Goal: Task Accomplishment & Management: Manage account settings

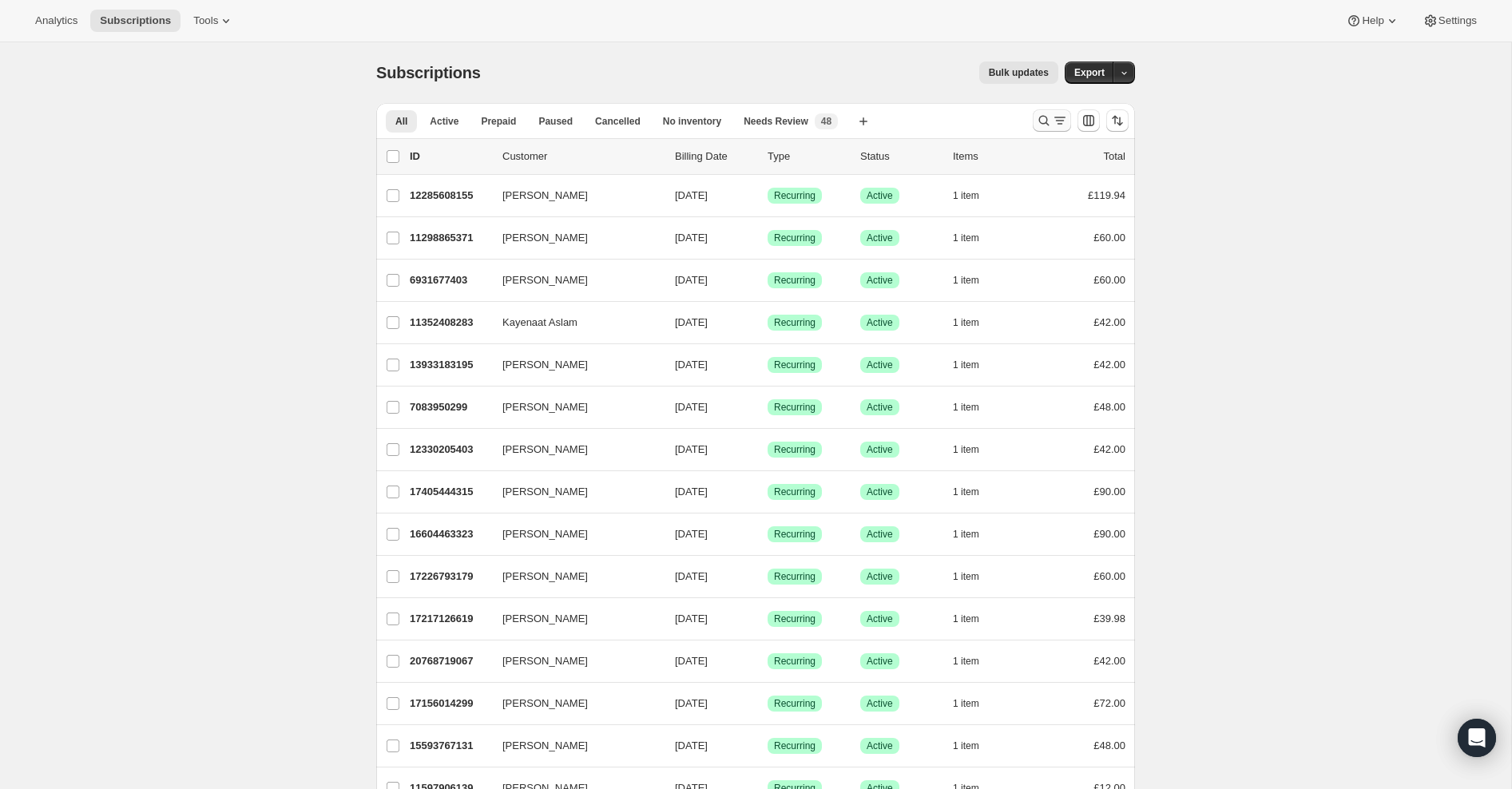
click at [1041, 118] on icon "Search and filter results" at bounding box center [1044, 120] width 16 height 16
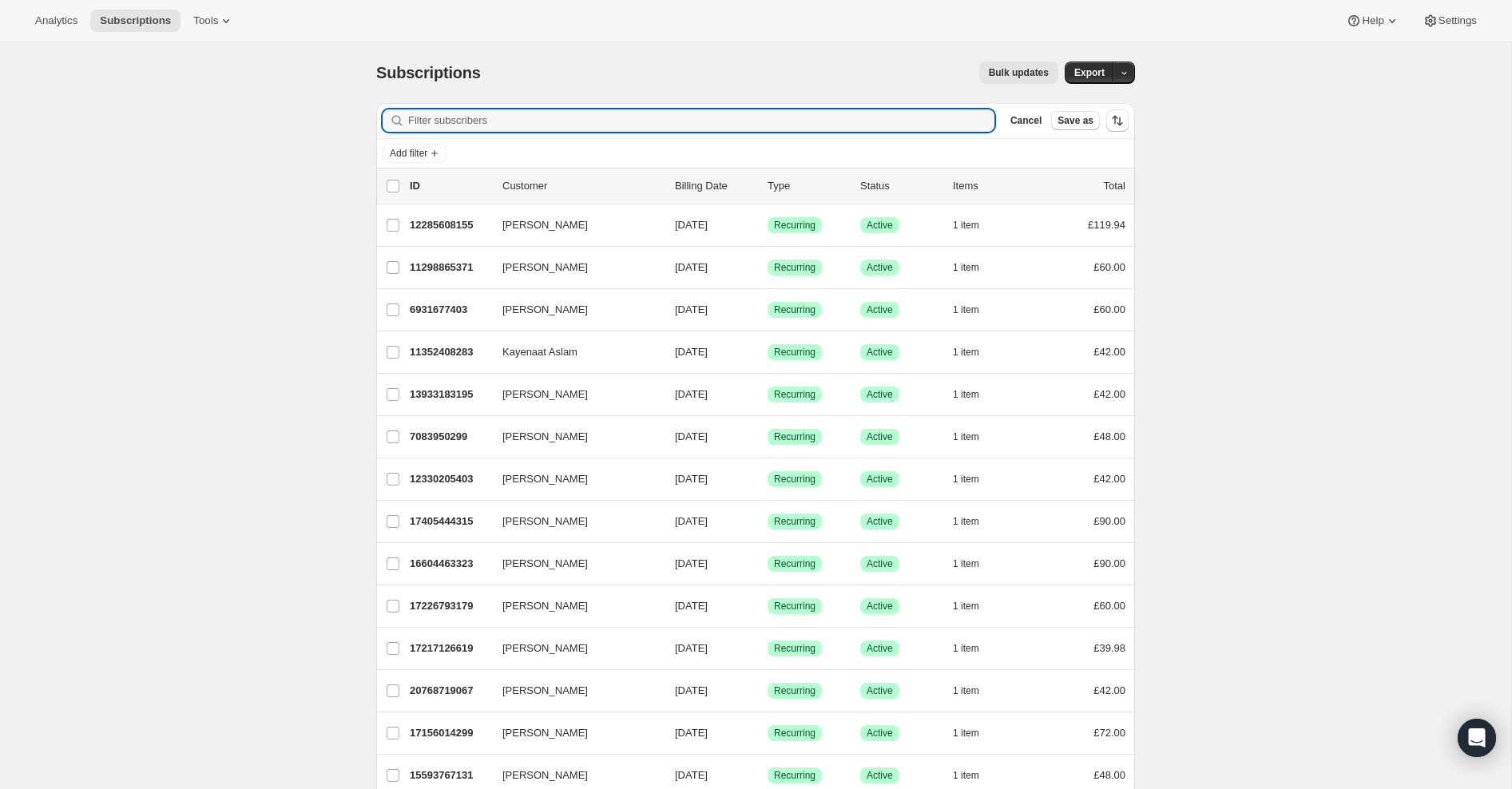
paste input "[EMAIL_ADDRESS][DOMAIN_NAME]"
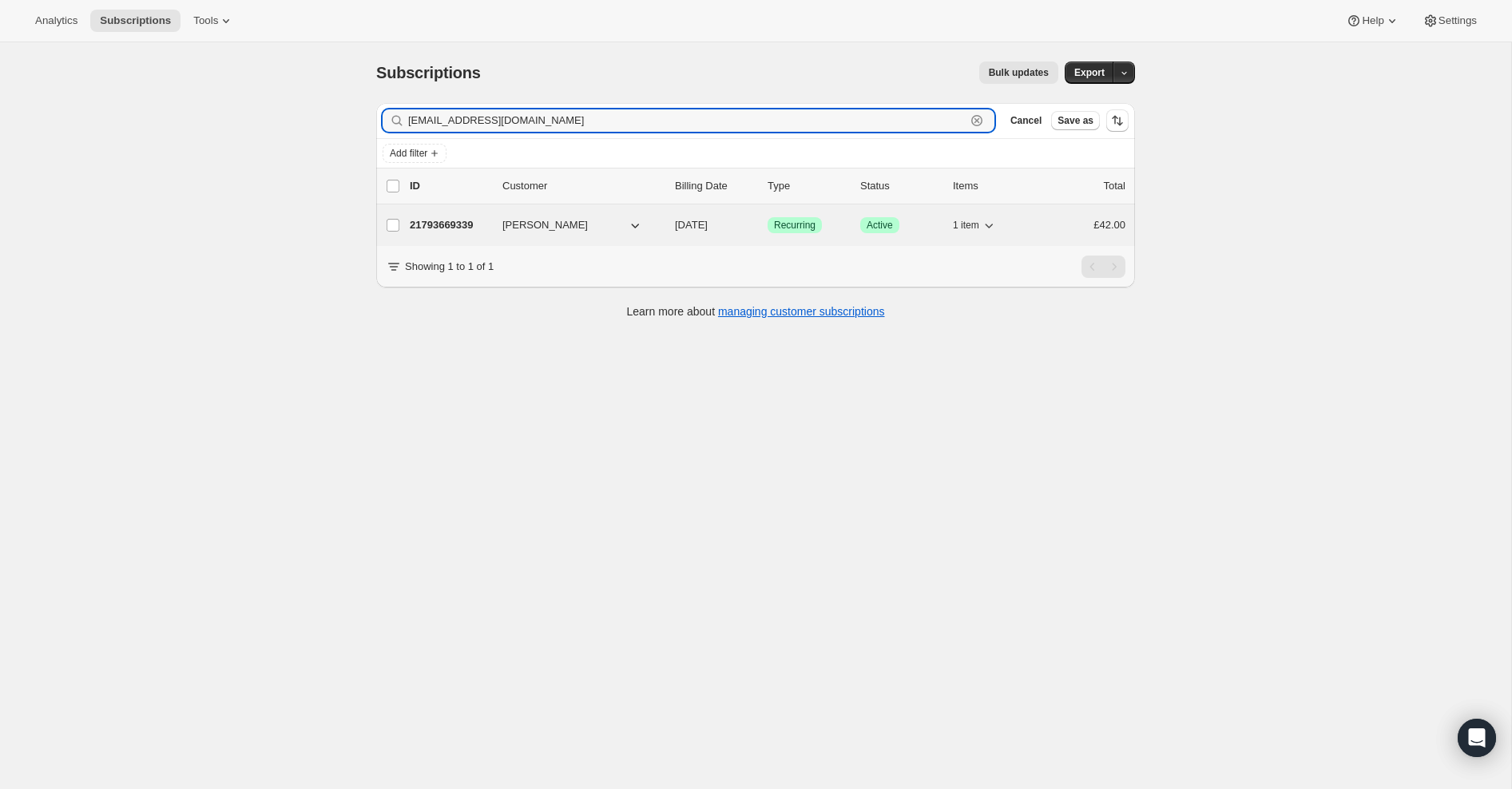
type input "[EMAIL_ADDRESS][DOMAIN_NAME]"
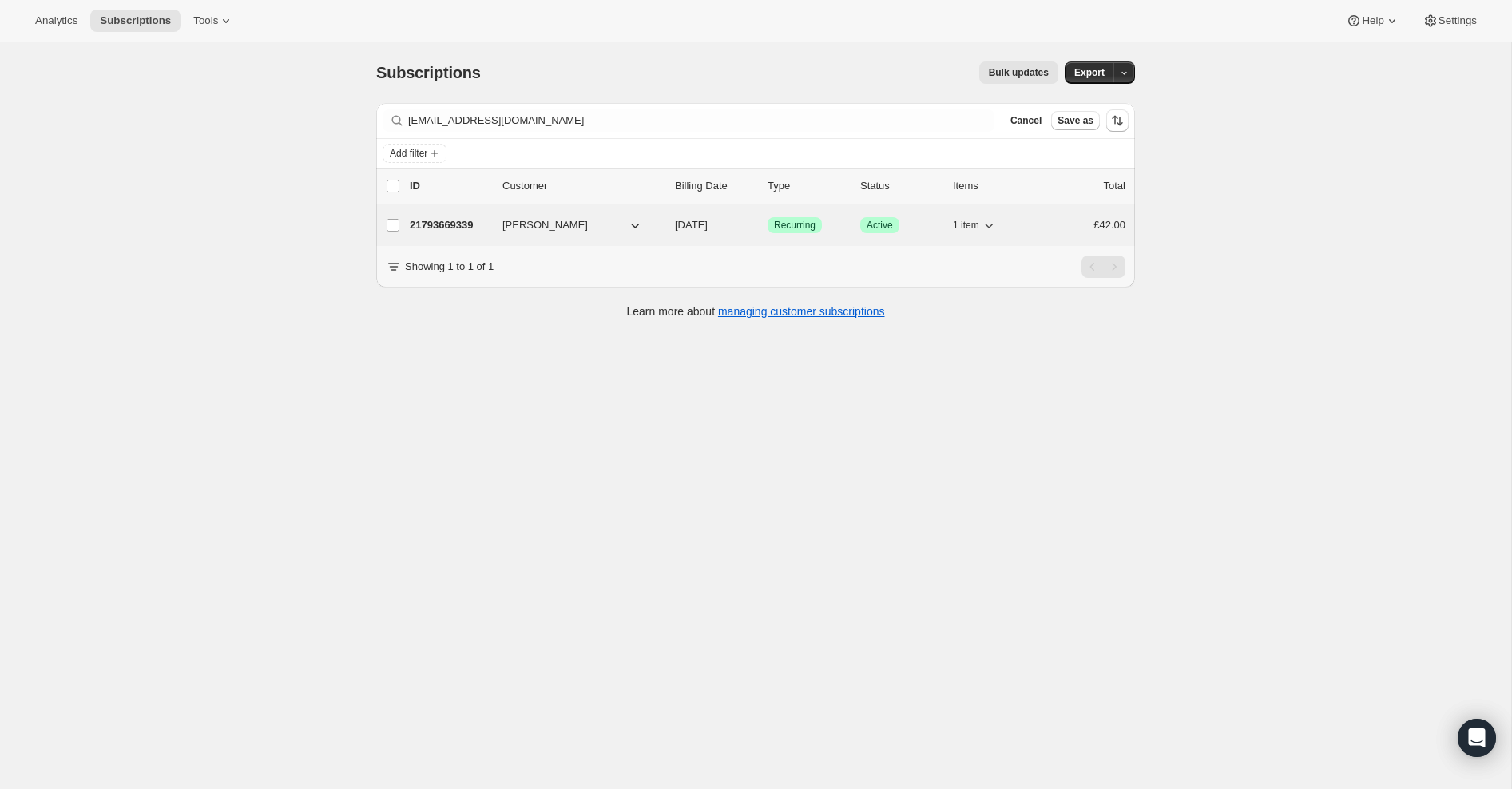
click at [421, 226] on p "21793669339" at bounding box center [450, 225] width 80 height 16
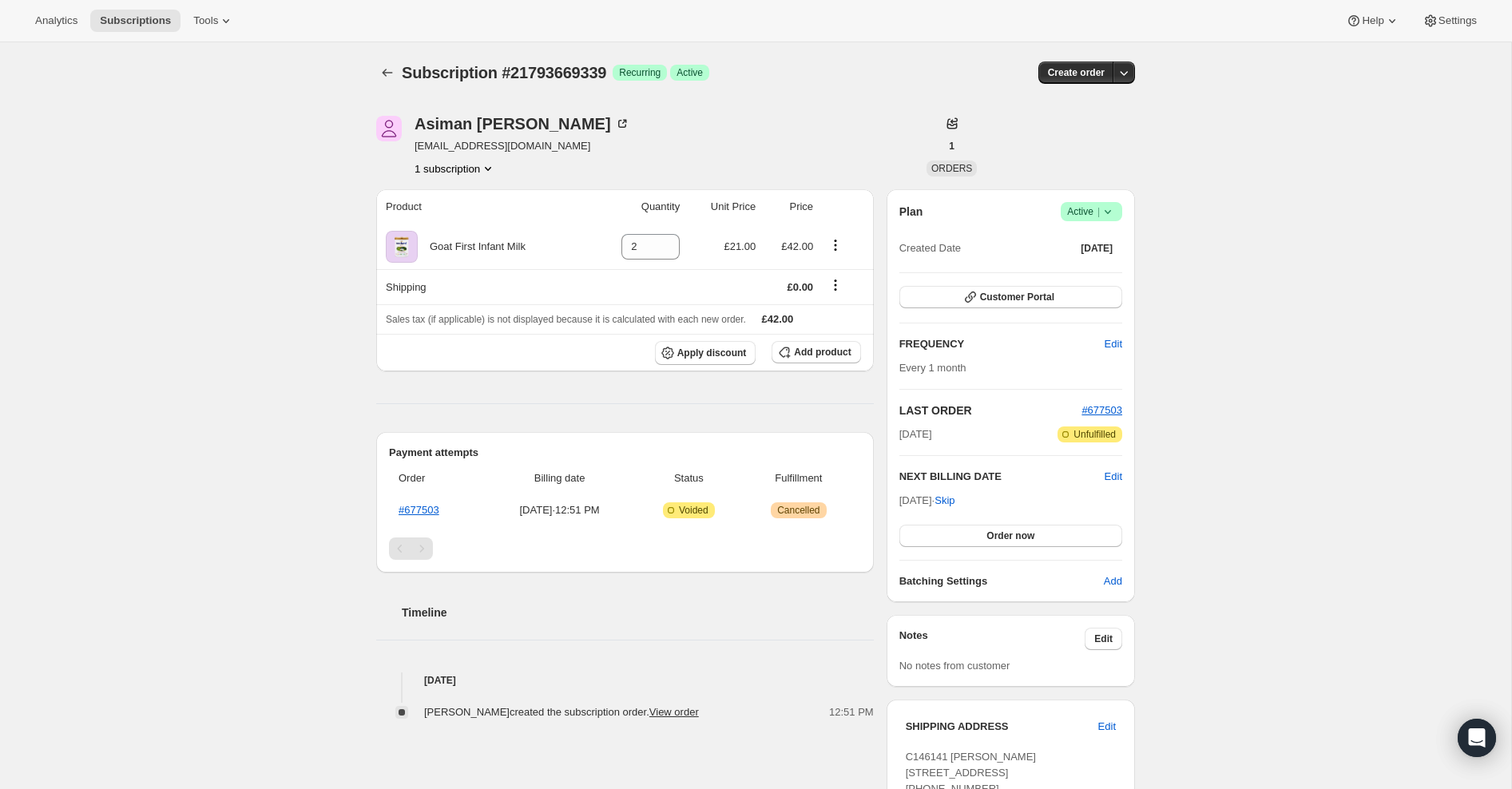
click at [1108, 209] on icon at bounding box center [1108, 212] width 16 height 16
click at [1105, 267] on span "Cancel subscription" at bounding box center [1087, 269] width 90 height 12
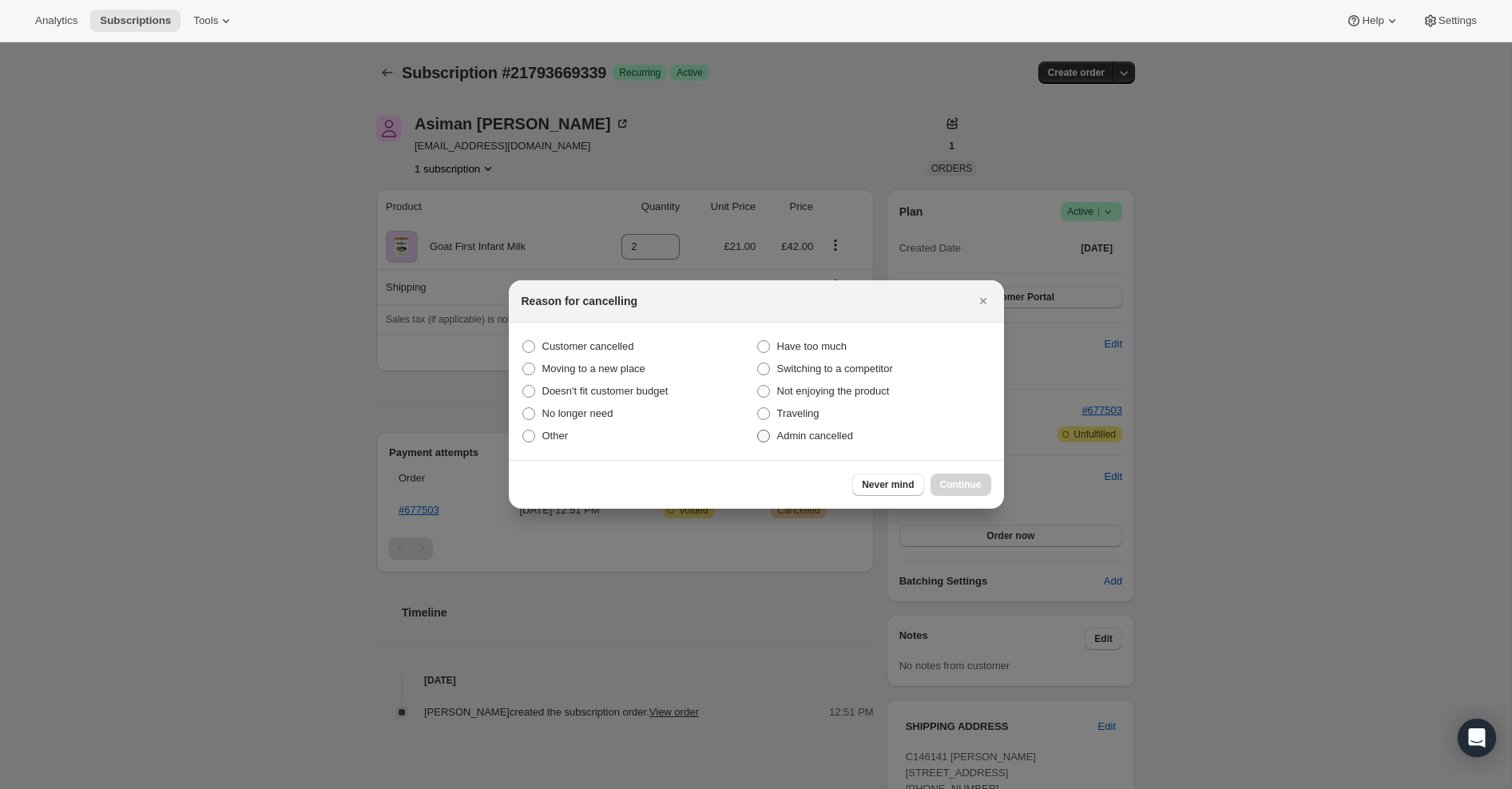
click at [788, 439] on span "Admin cancelled" at bounding box center [815, 436] width 76 height 12
click at [758, 430] on input "Admin cancelled" at bounding box center [758, 430] width 1 height 1
radio input "true"
click at [961, 483] on span "Continue" at bounding box center [961, 484] width 41 height 13
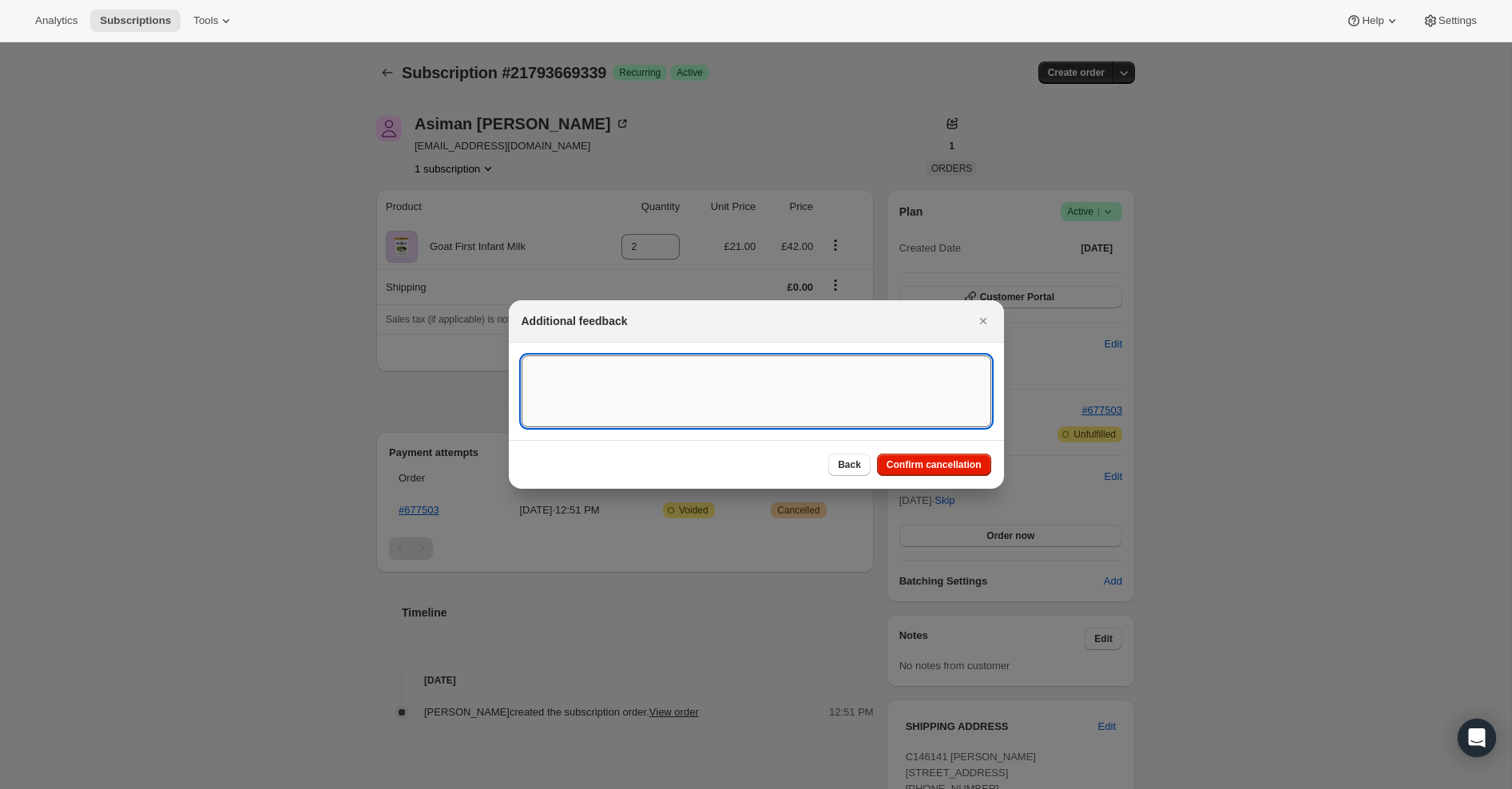
click at [748, 370] on textarea ":rbu:" at bounding box center [756, 391] width 470 height 72
type textarea "Overseas Order ([GEOGRAPHIC_DATA]) to fprward shipping address"
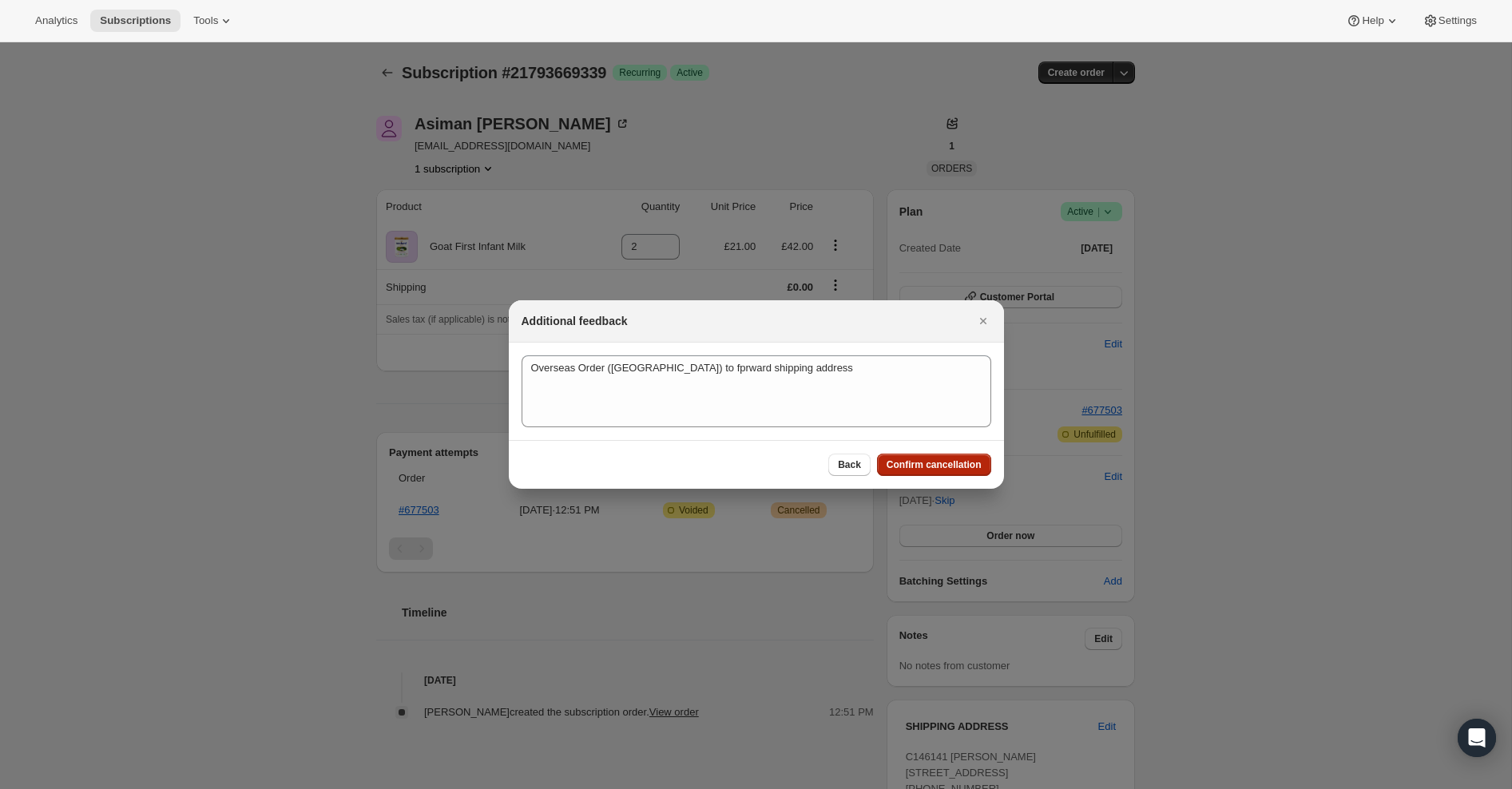
click at [919, 464] on span "Confirm cancellation" at bounding box center [934, 464] width 95 height 13
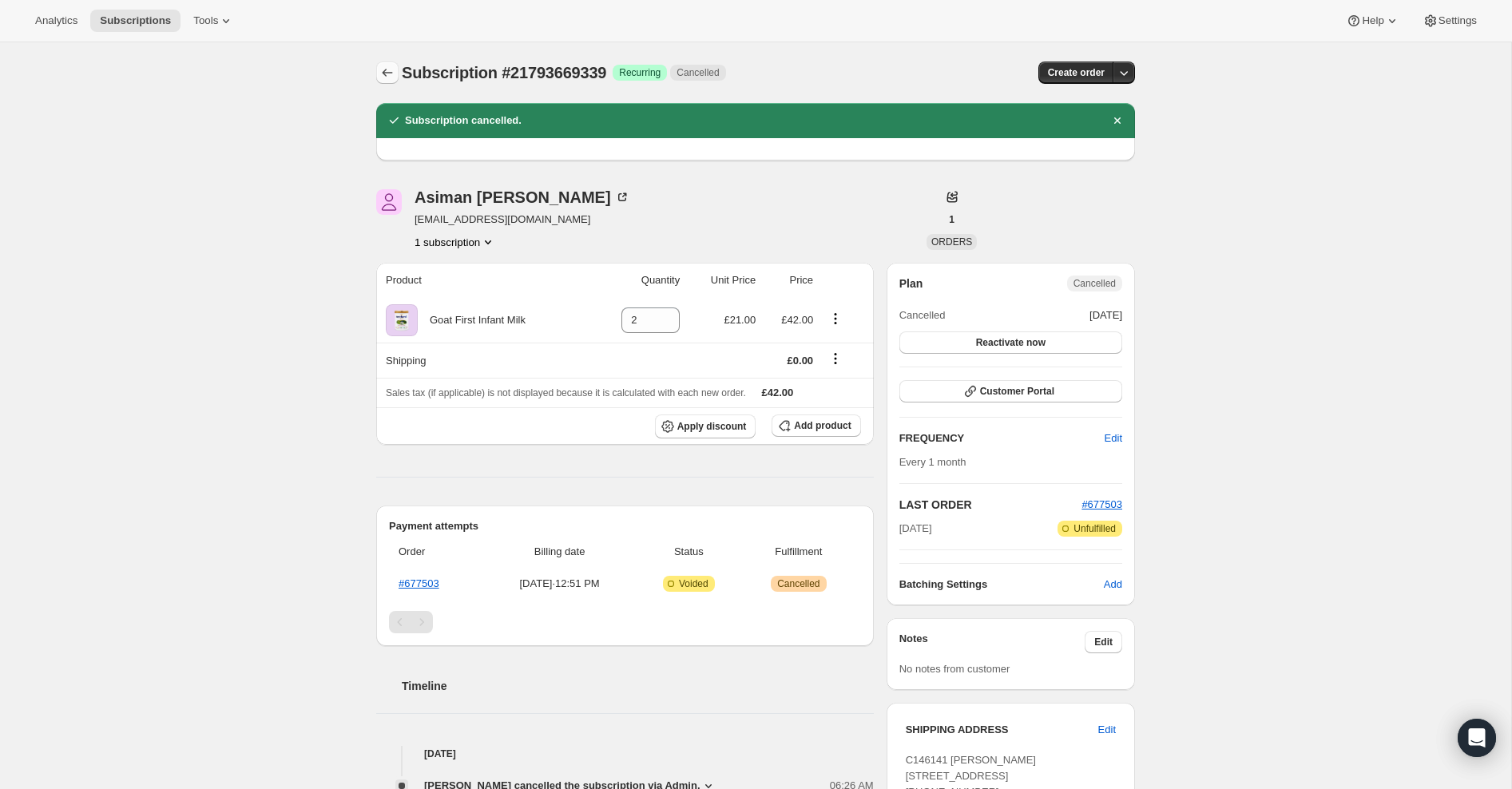
click at [385, 76] on icon "Subscriptions" at bounding box center [387, 73] width 16 height 16
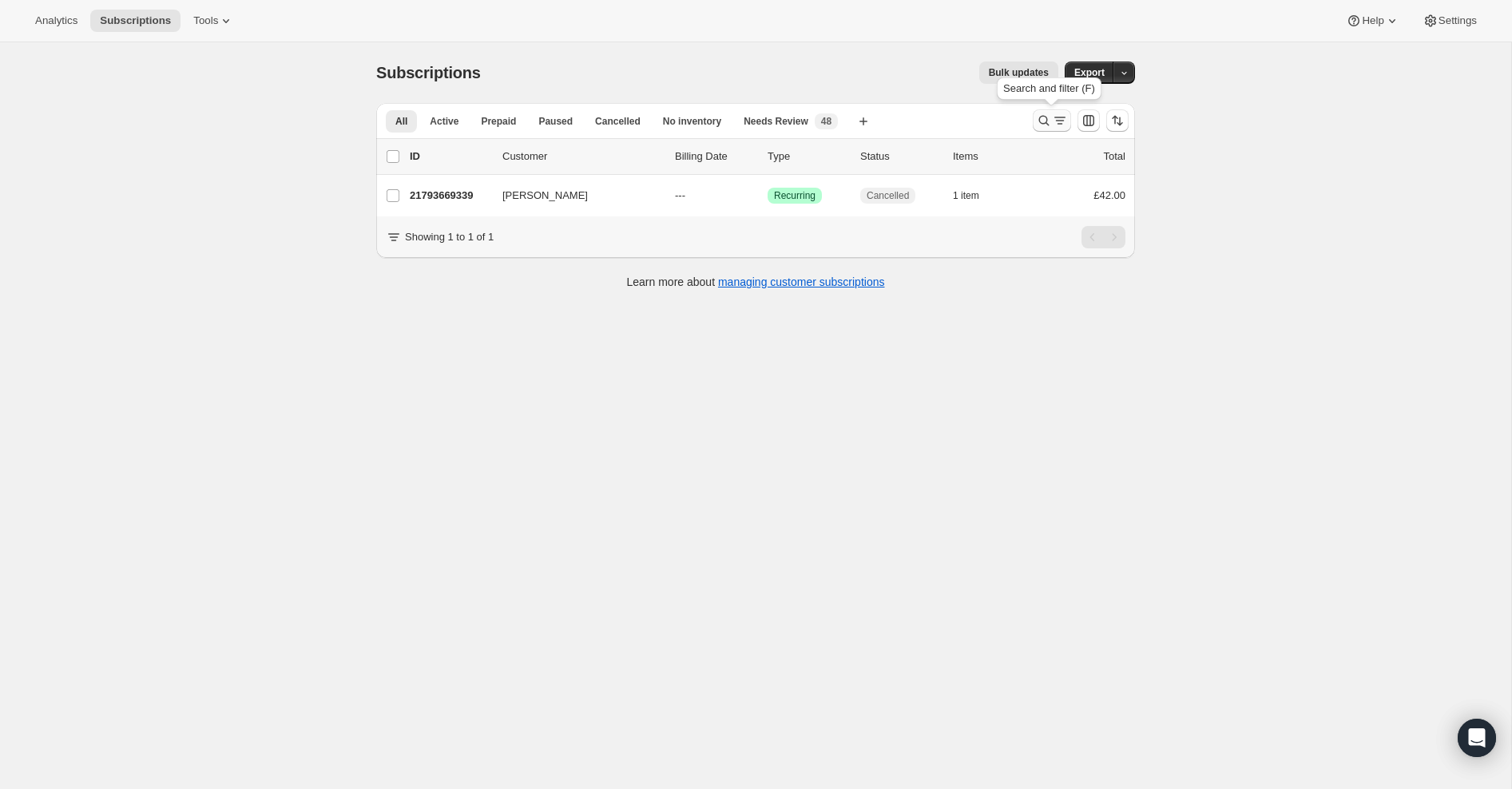
click at [1041, 119] on icon "Search and filter results" at bounding box center [1044, 120] width 16 height 16
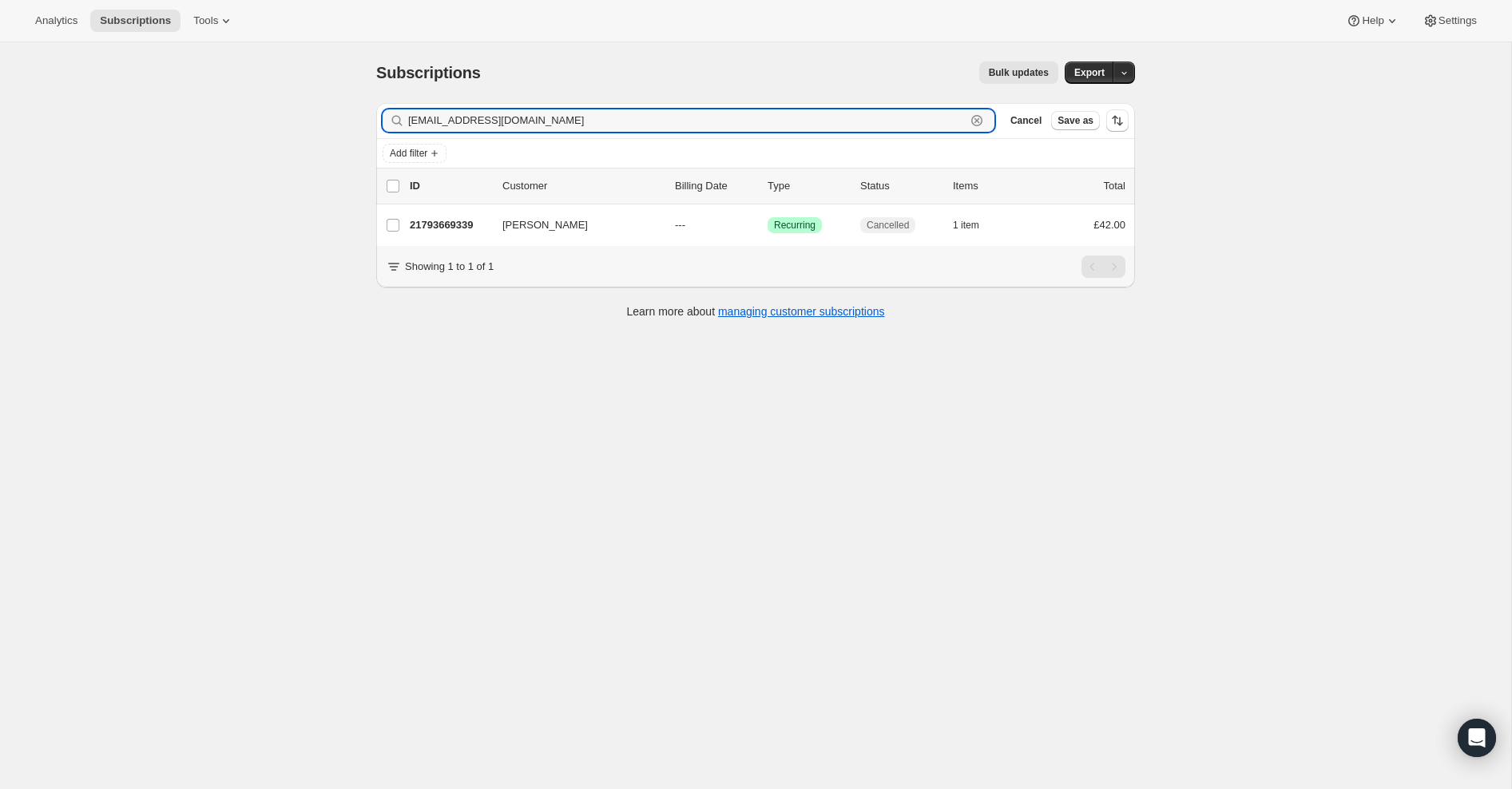
click at [980, 120] on icon "button" at bounding box center [977, 120] width 16 height 16
paste input "[EMAIL_ADDRESS][DOMAIN_NAME]"
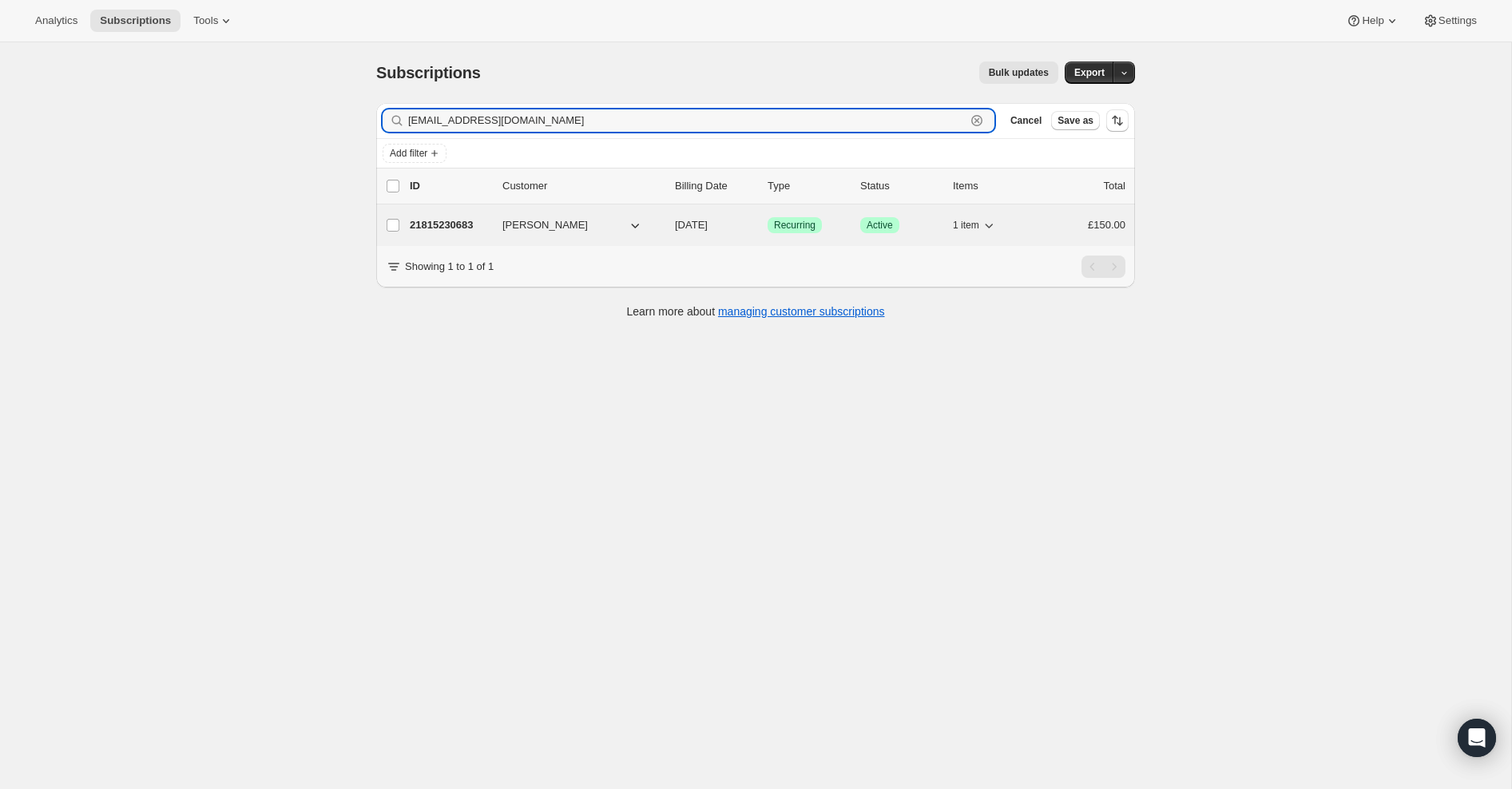
type input "[EMAIL_ADDRESS][DOMAIN_NAME]"
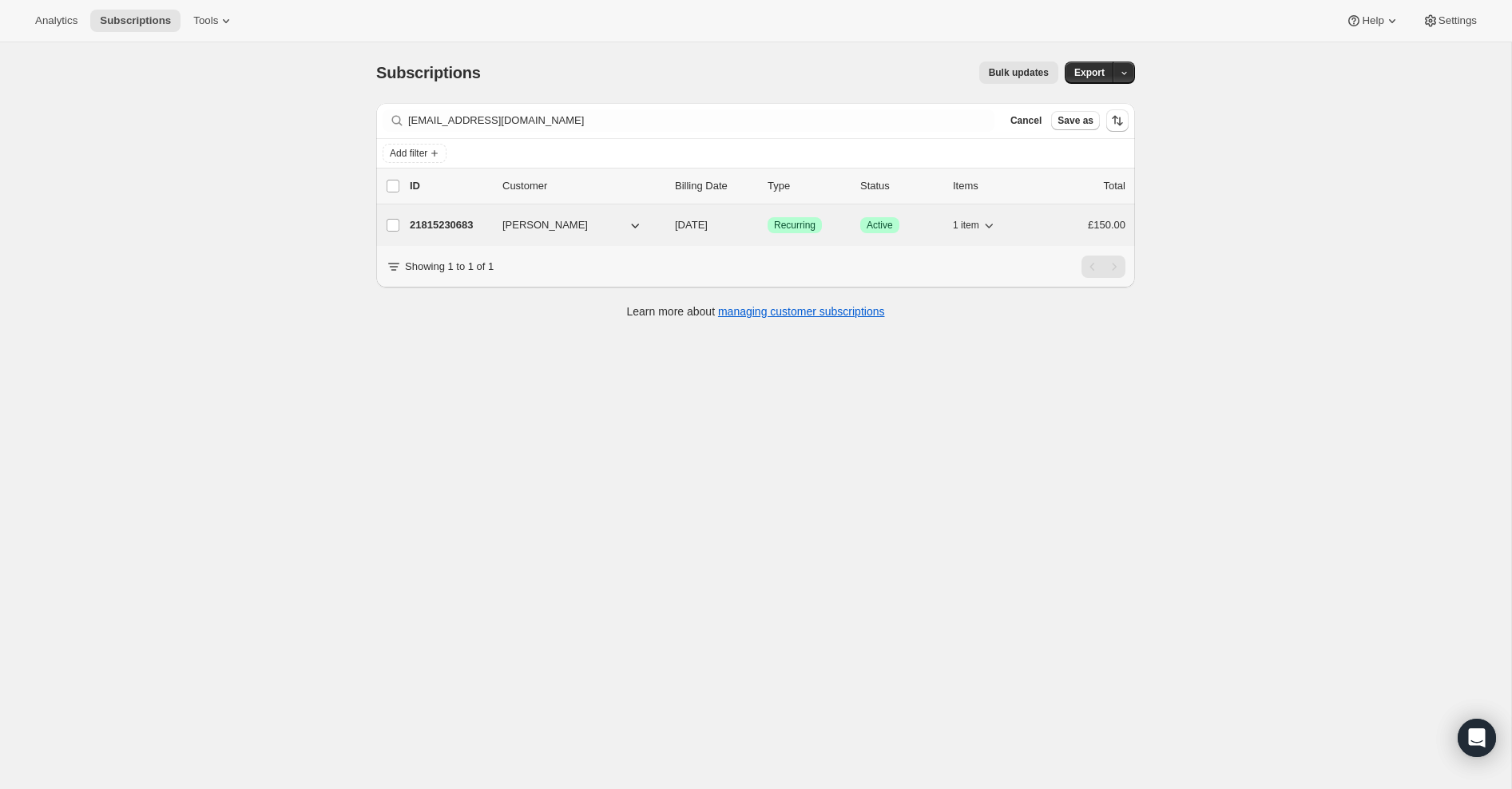
click at [455, 224] on p "21815230683" at bounding box center [450, 225] width 80 height 16
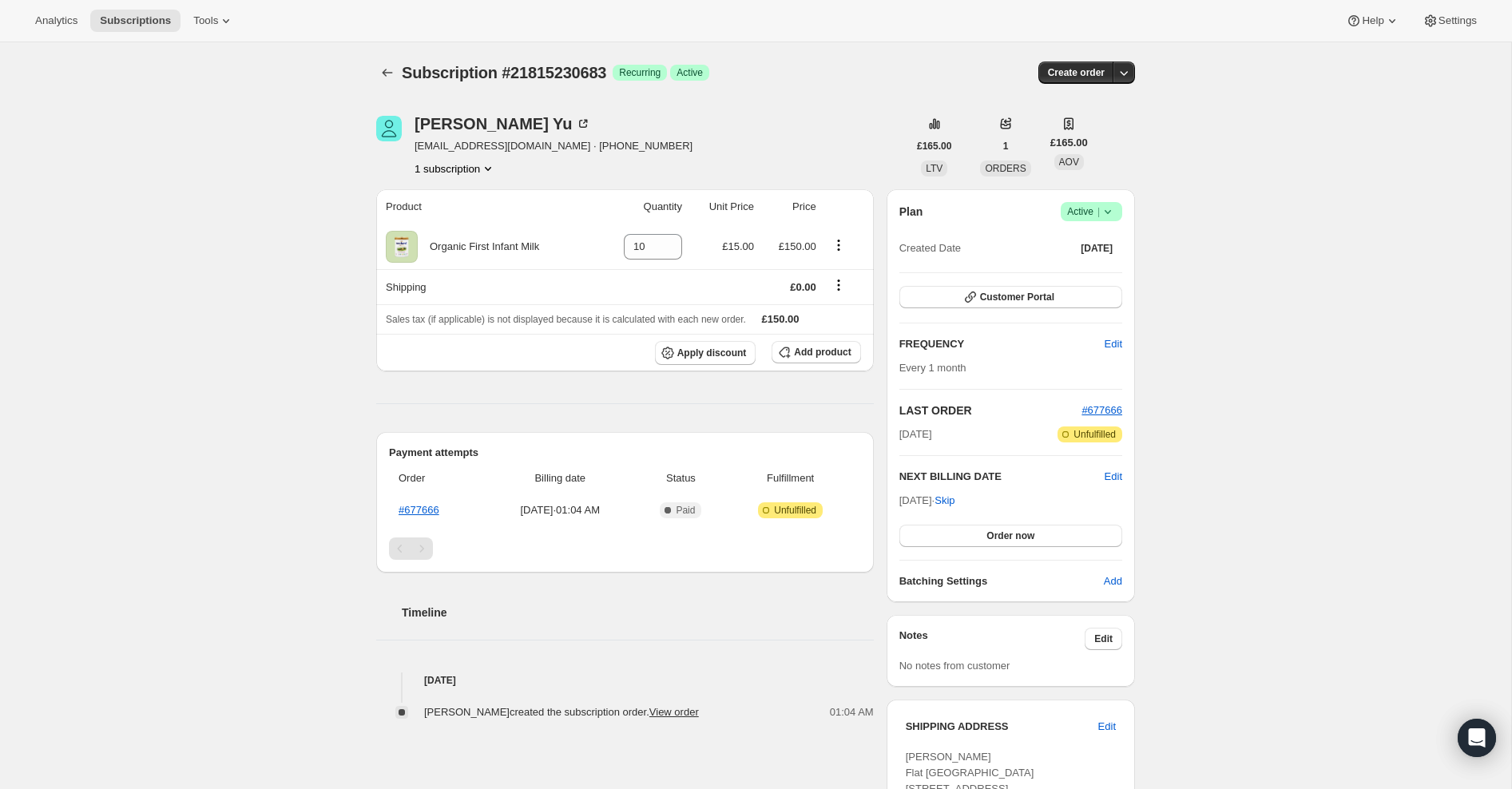
click at [1112, 210] on icon at bounding box center [1108, 212] width 16 height 16
click at [1108, 271] on span "Cancel subscription" at bounding box center [1087, 269] width 90 height 12
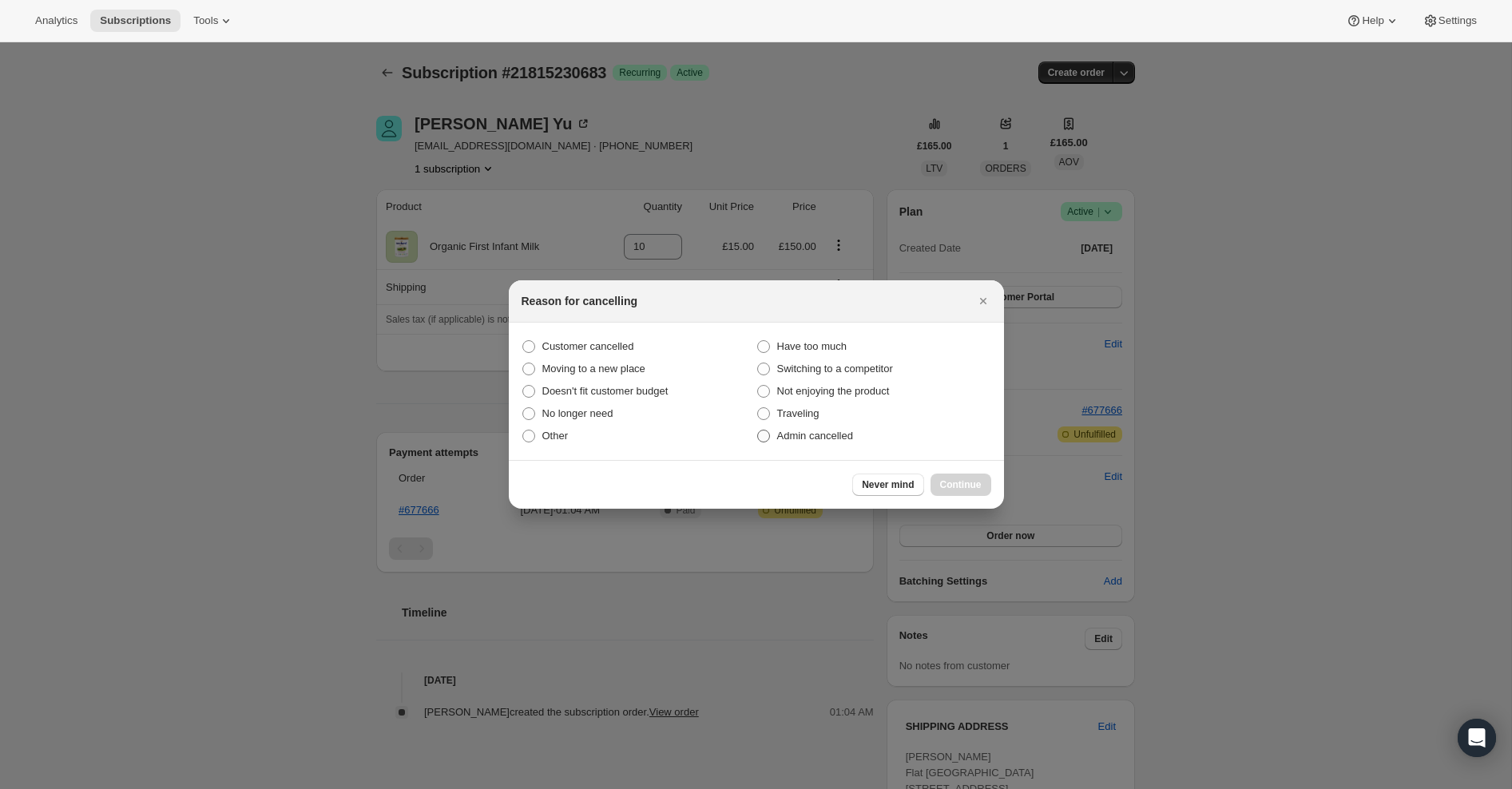
click at [817, 441] on span "Admin cancelled" at bounding box center [815, 436] width 76 height 12
click at [758, 430] on input "Admin cancelled" at bounding box center [758, 430] width 1 height 1
radio input "true"
click at [968, 482] on span "Continue" at bounding box center [961, 484] width 41 height 13
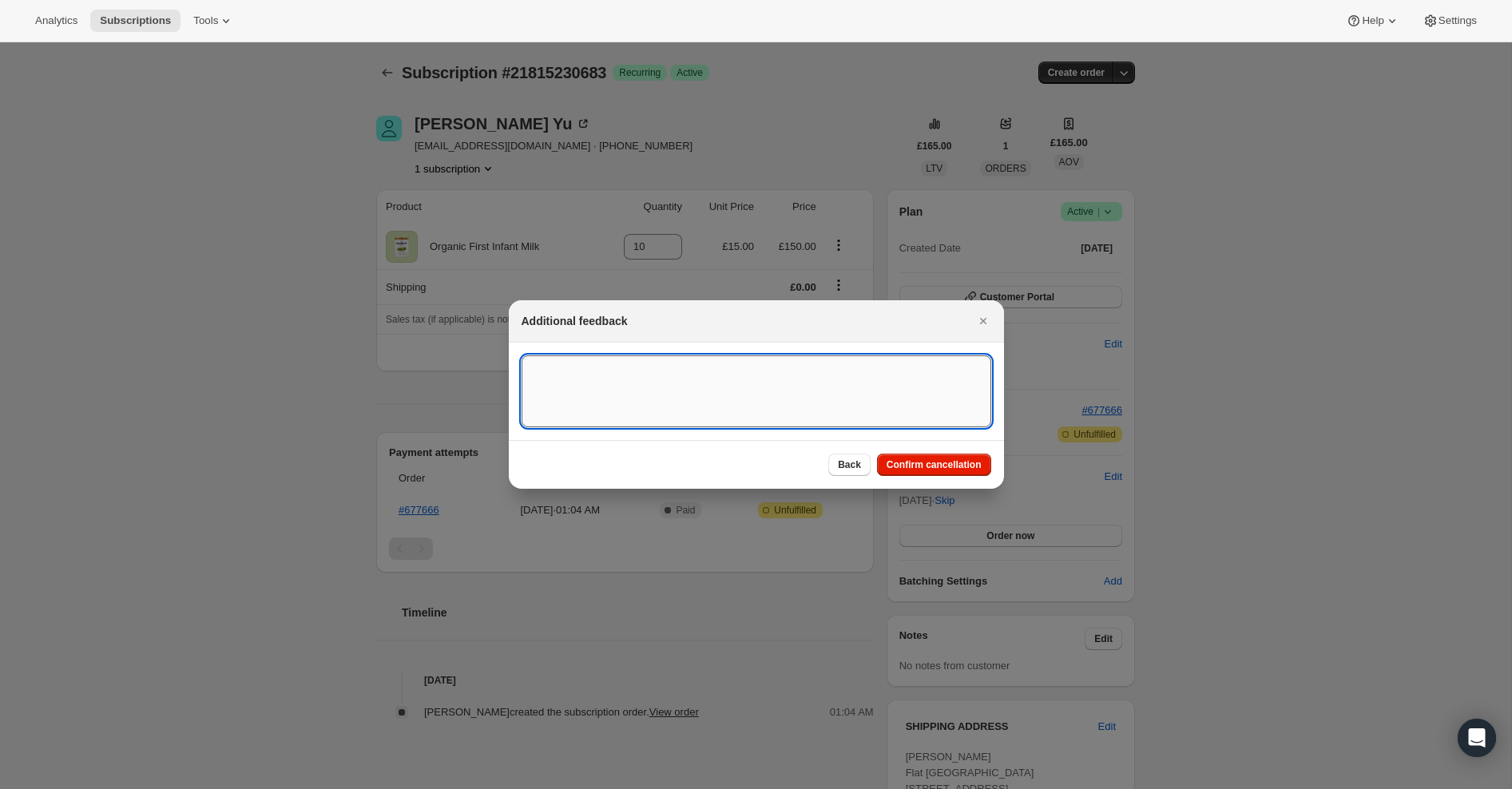
click at [716, 374] on textarea ":rhp:" at bounding box center [756, 391] width 470 height 72
type textarea "Overseas Order - [GEOGRAPHIC_DATA]"
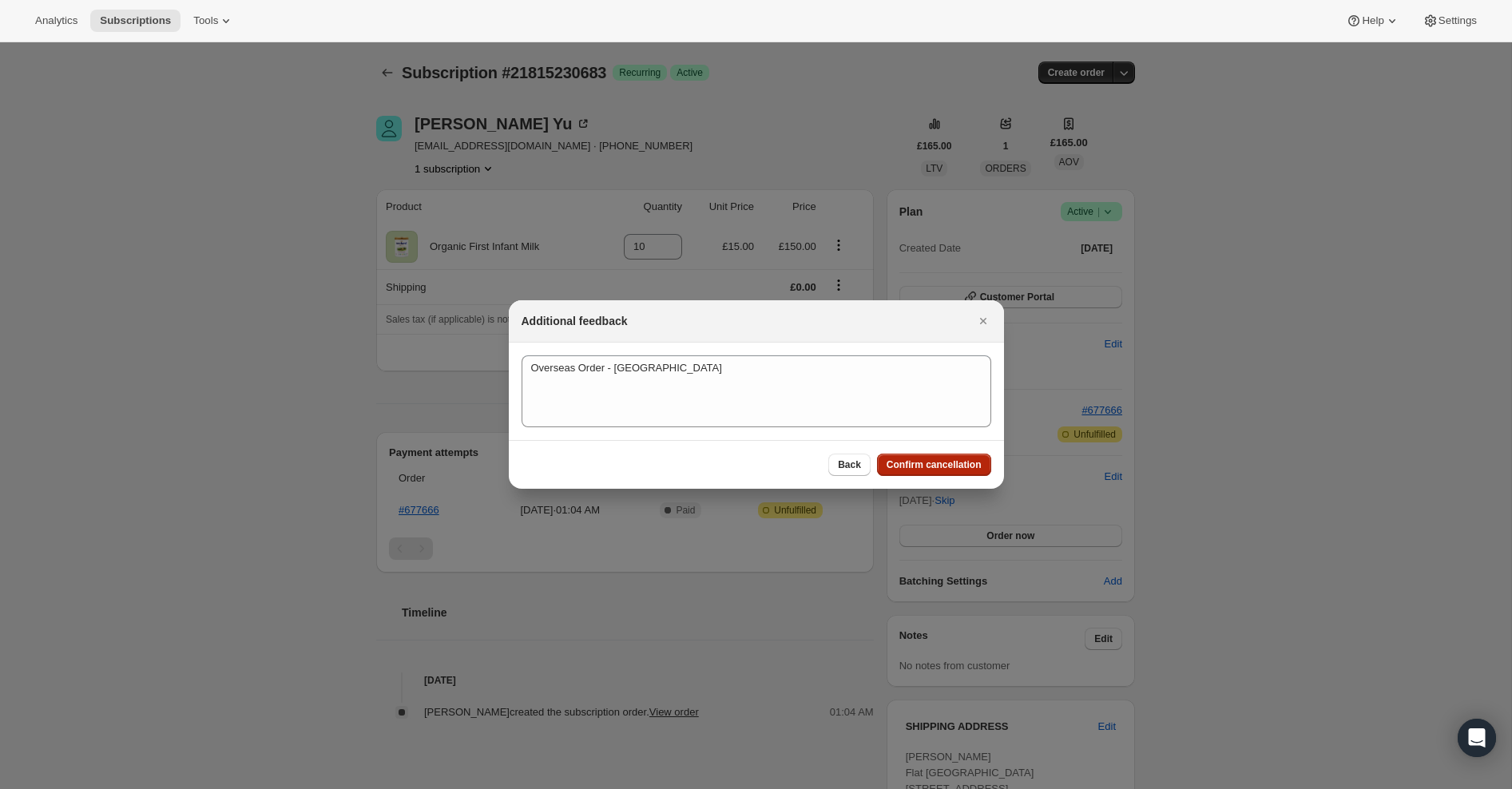
click at [968, 472] on button "Confirm cancellation" at bounding box center [934, 464] width 114 height 22
